Goal: Task Accomplishment & Management: Manage account settings

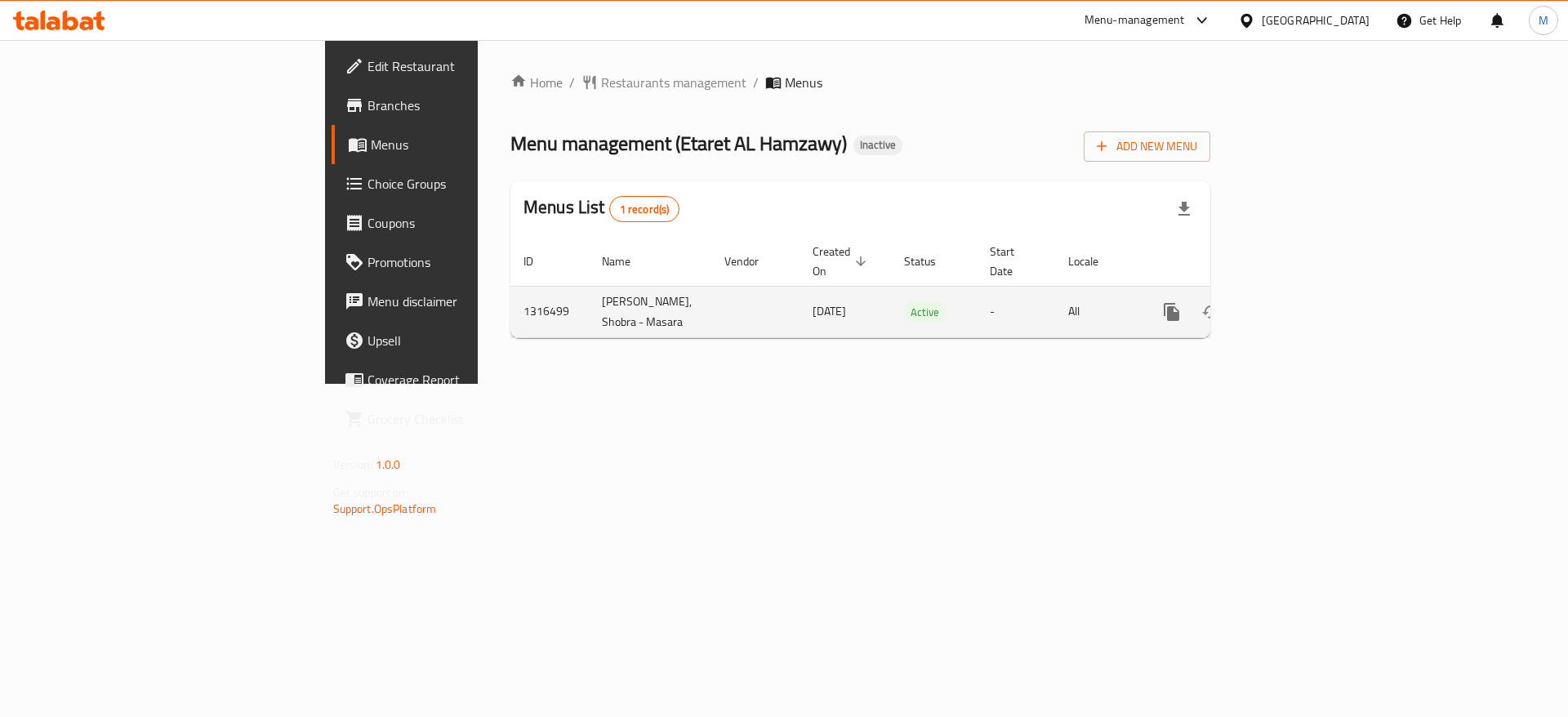
click at [1299, 302] on icon "enhanced table" at bounding box center [1290, 311] width 20 height 20
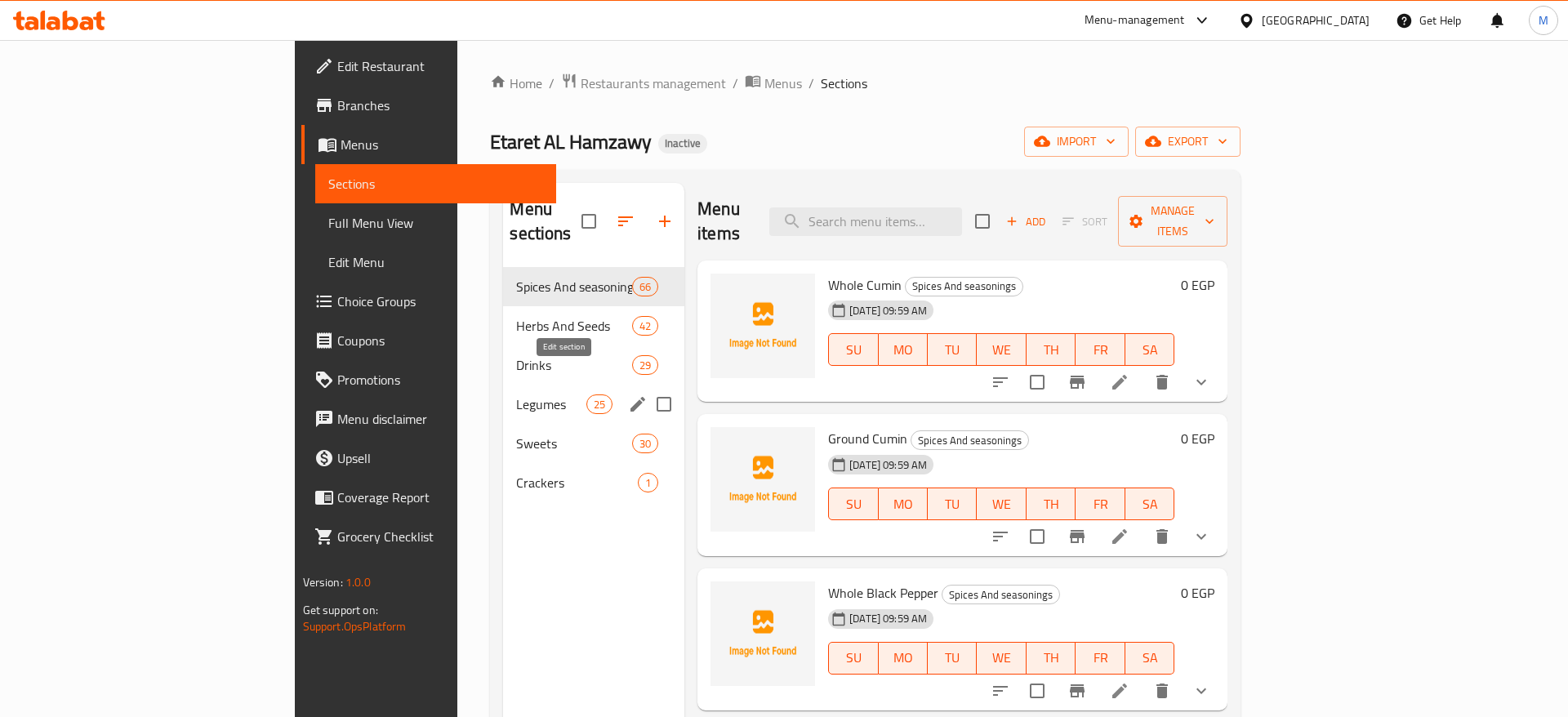
click at [631, 397] on icon "edit" at bounding box center [637, 404] width 14 height 14
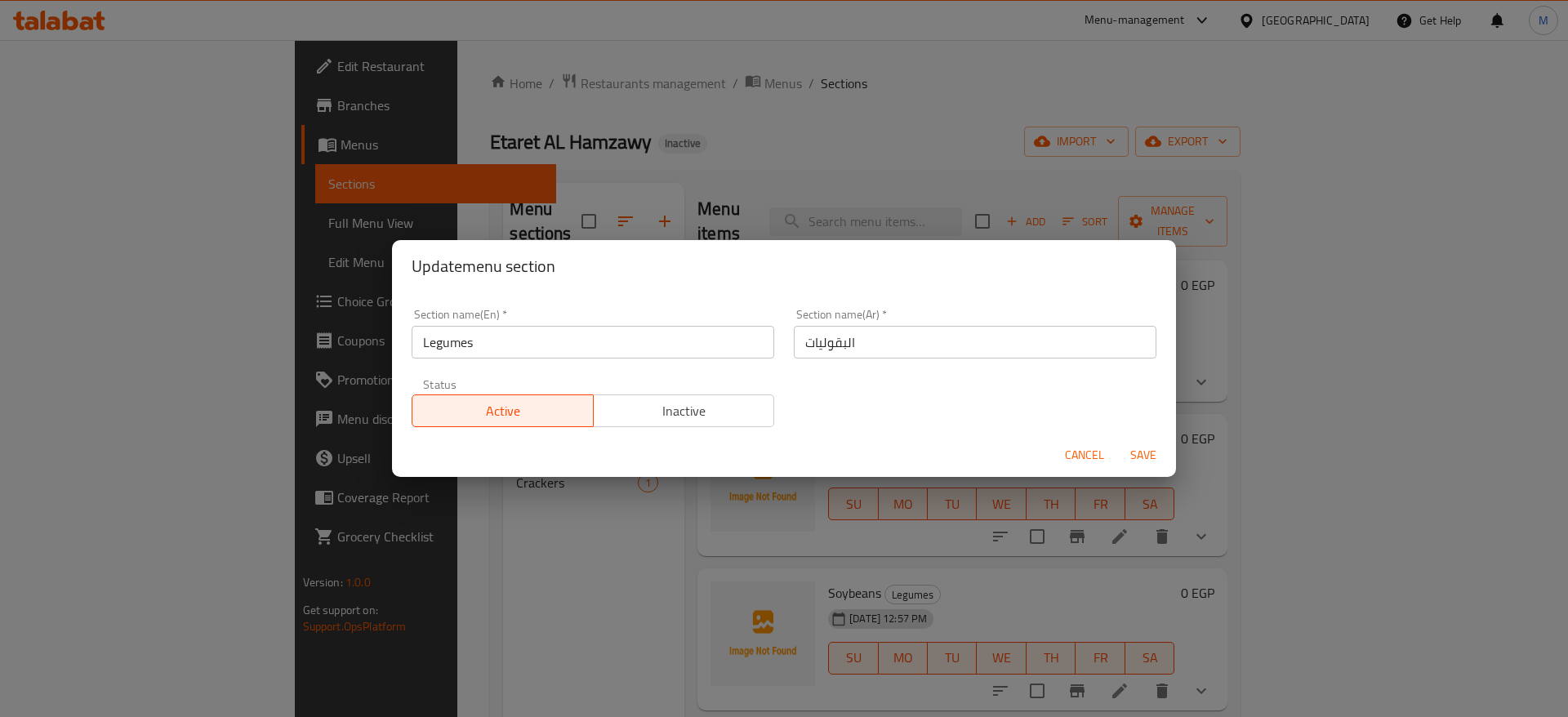
click at [1085, 459] on span "Cancel" at bounding box center [1084, 455] width 39 height 20
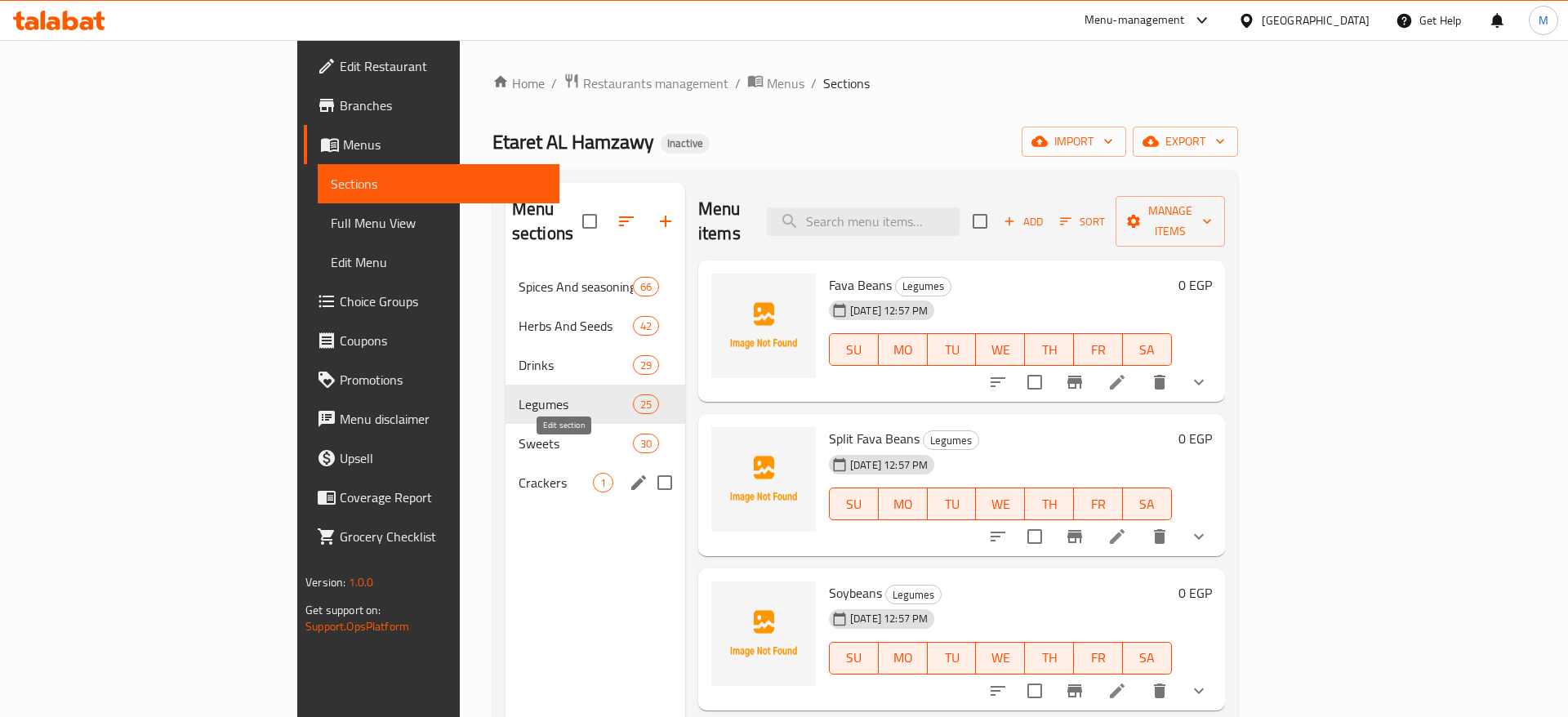
click at [632, 475] on icon "edit" at bounding box center [638, 481] width 14 height 14
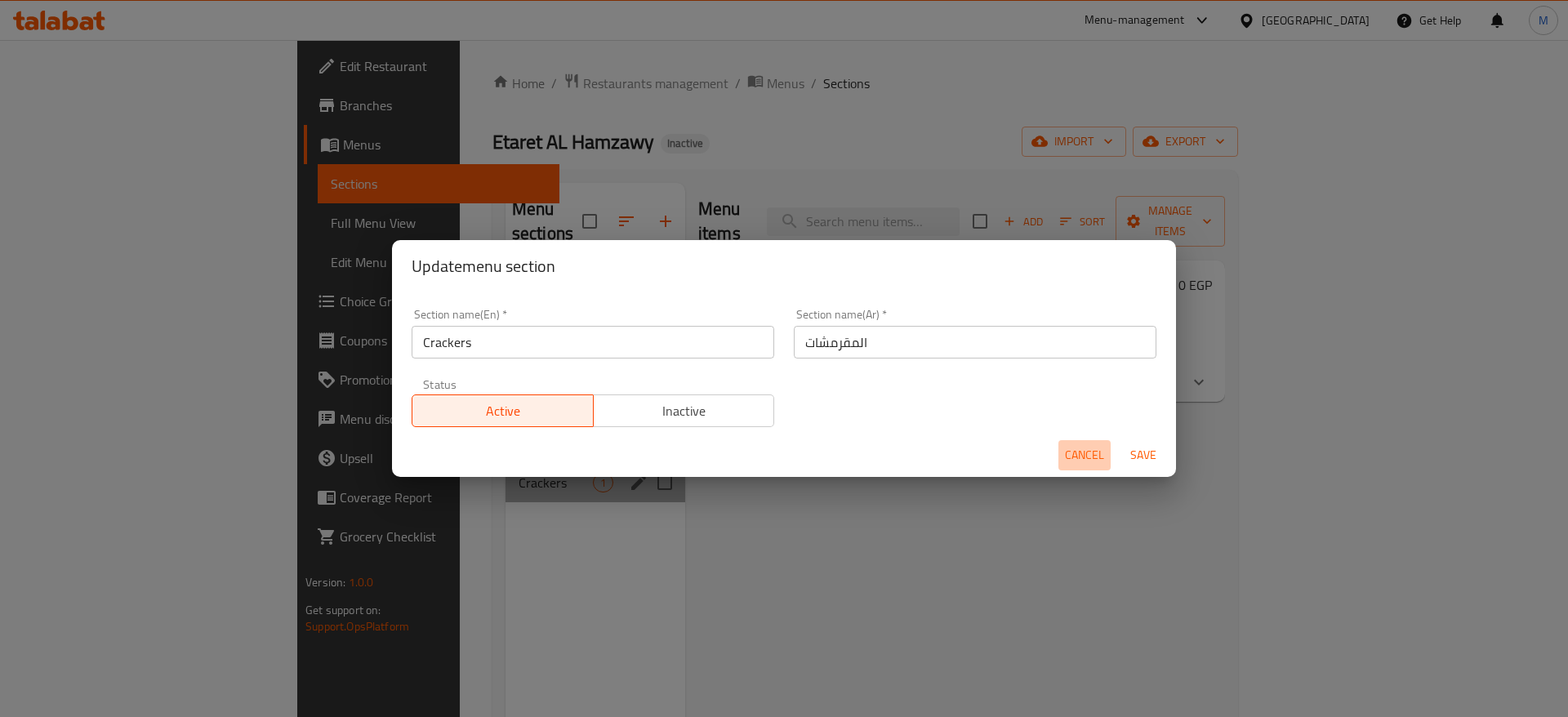
click at [1077, 455] on span "Cancel" at bounding box center [1084, 455] width 39 height 20
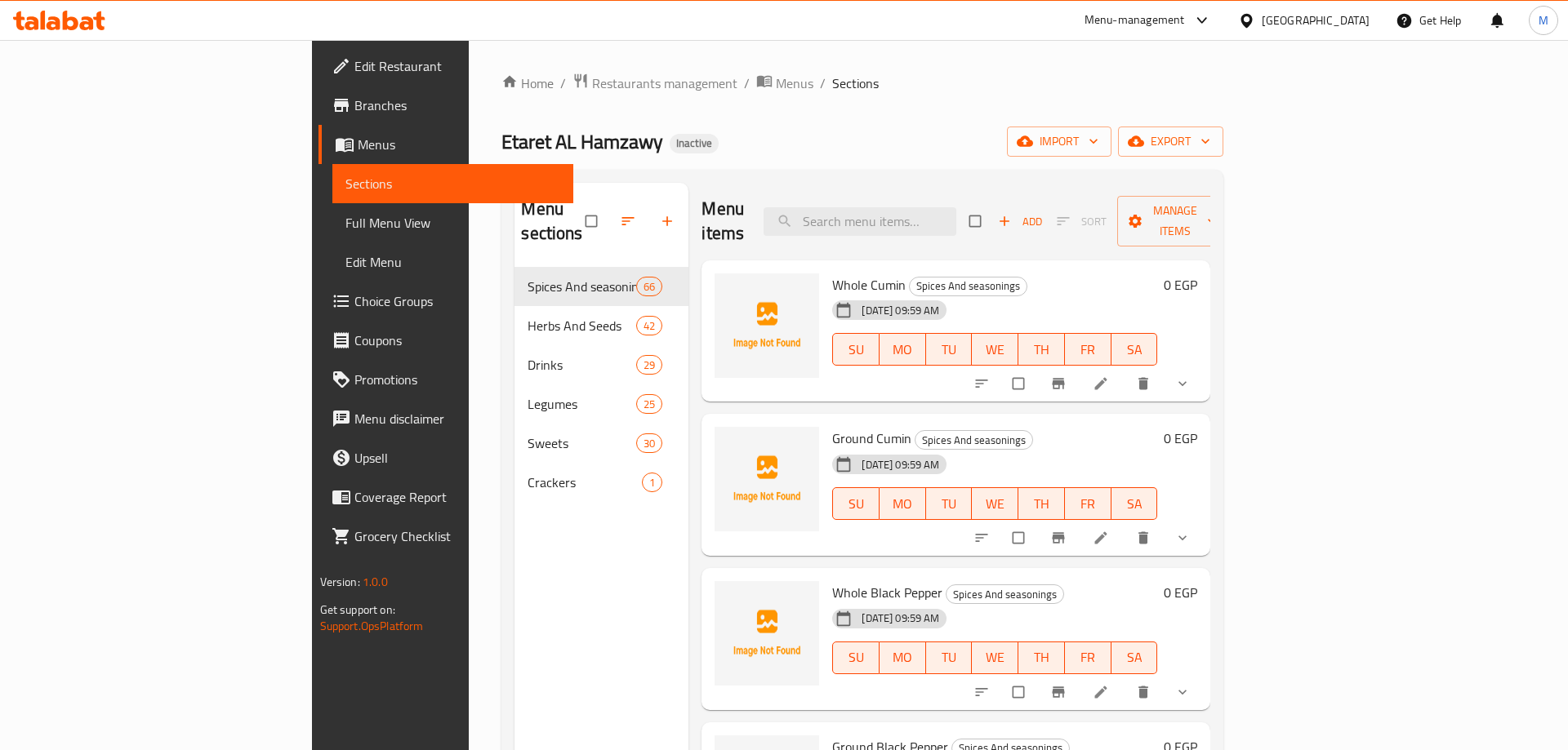
click at [346, 225] on span "Full Menu View" at bounding box center [453, 222] width 216 height 20
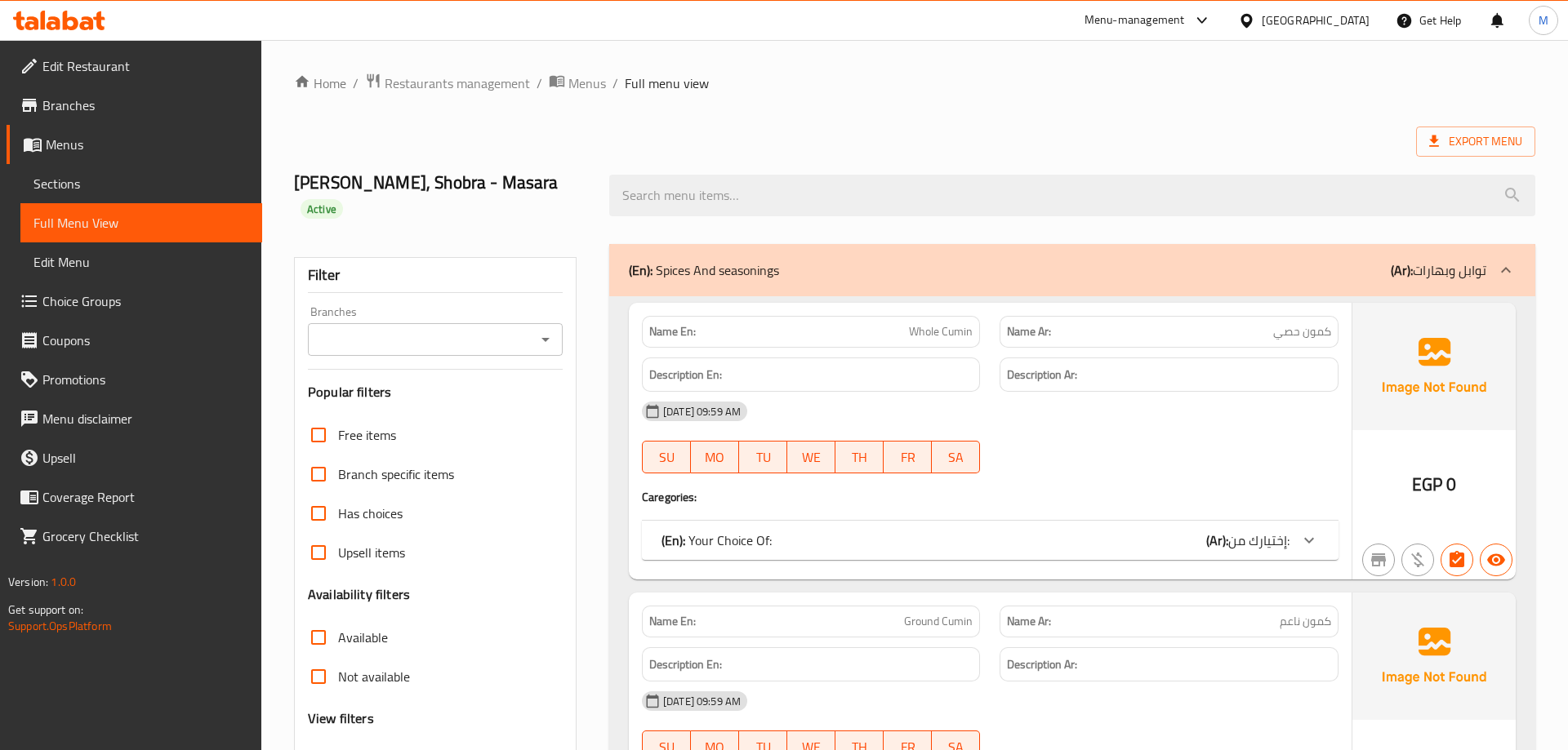
click at [1315, 535] on icon at bounding box center [1309, 540] width 20 height 20
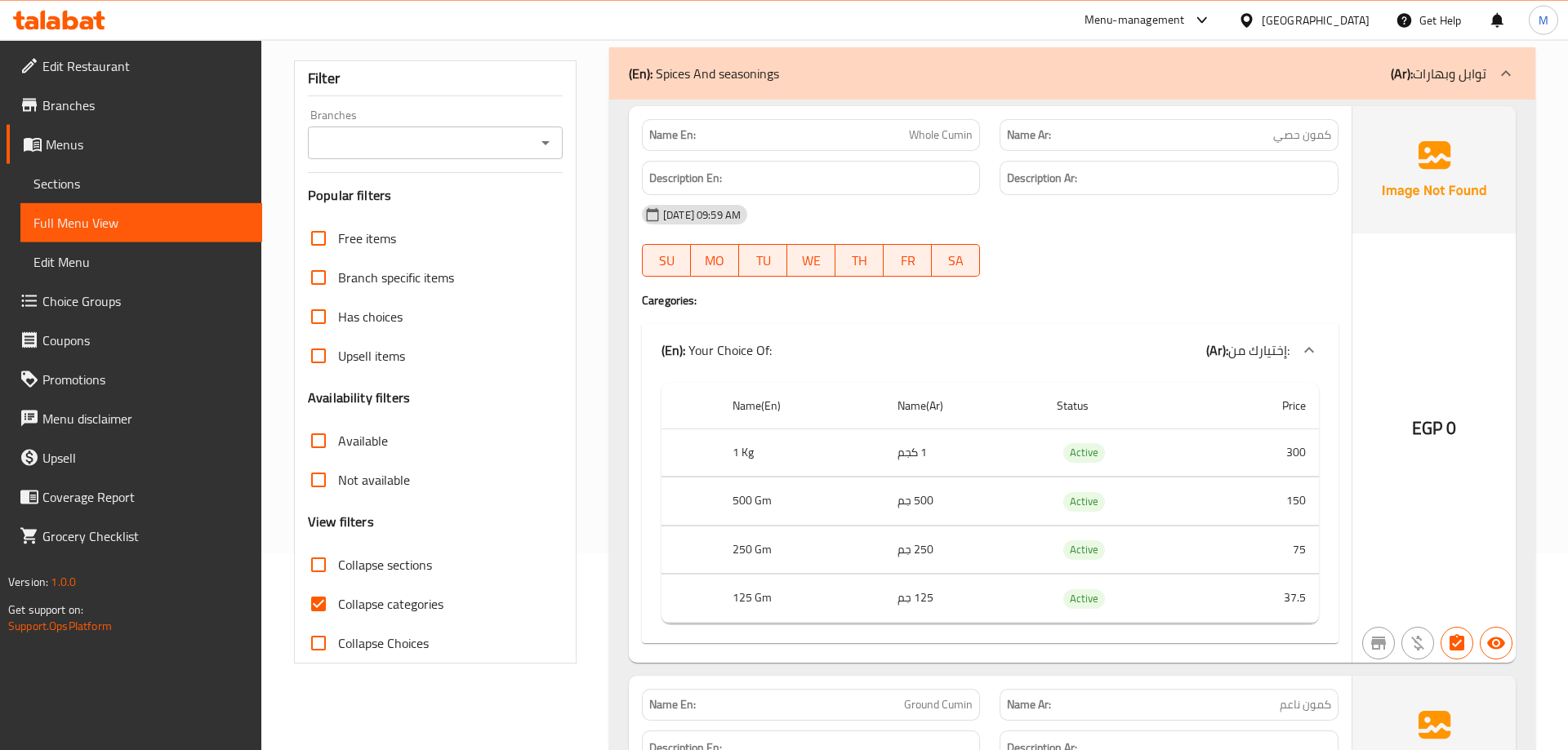
scroll to position [166, 0]
